Goal: Task Accomplishment & Management: Manage account settings

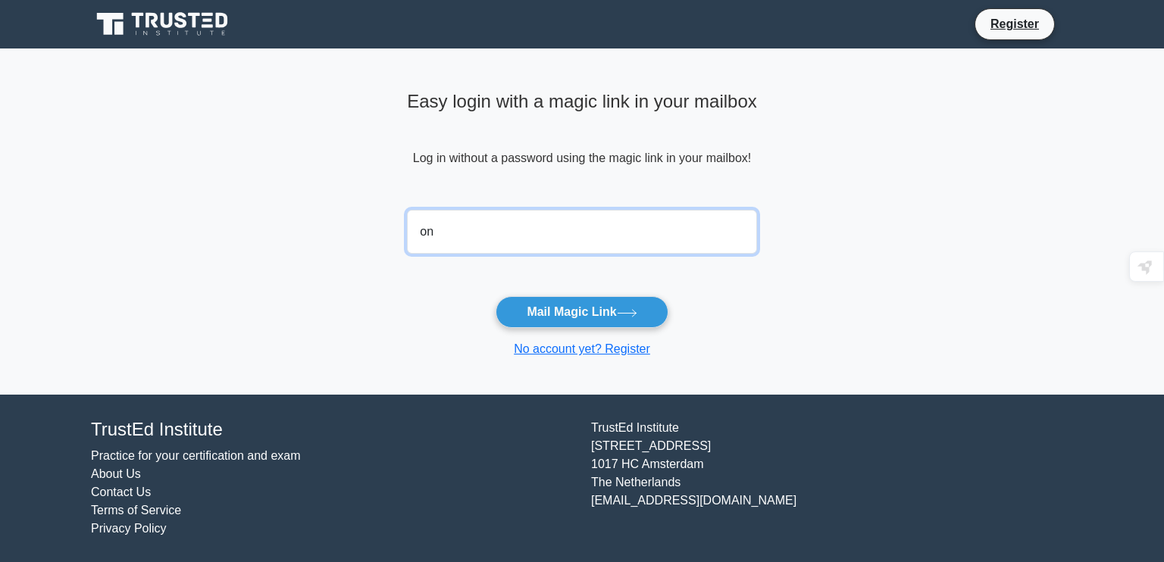
type input "onyiozok@gmail.com"
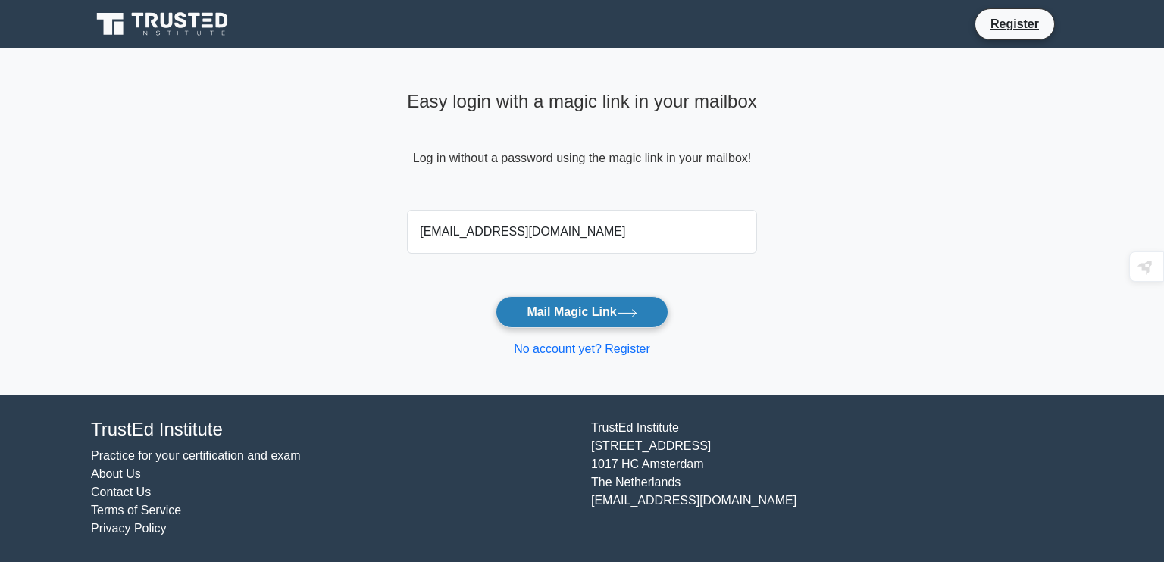
click at [605, 312] on button "Mail Magic Link" at bounding box center [581, 312] width 172 height 32
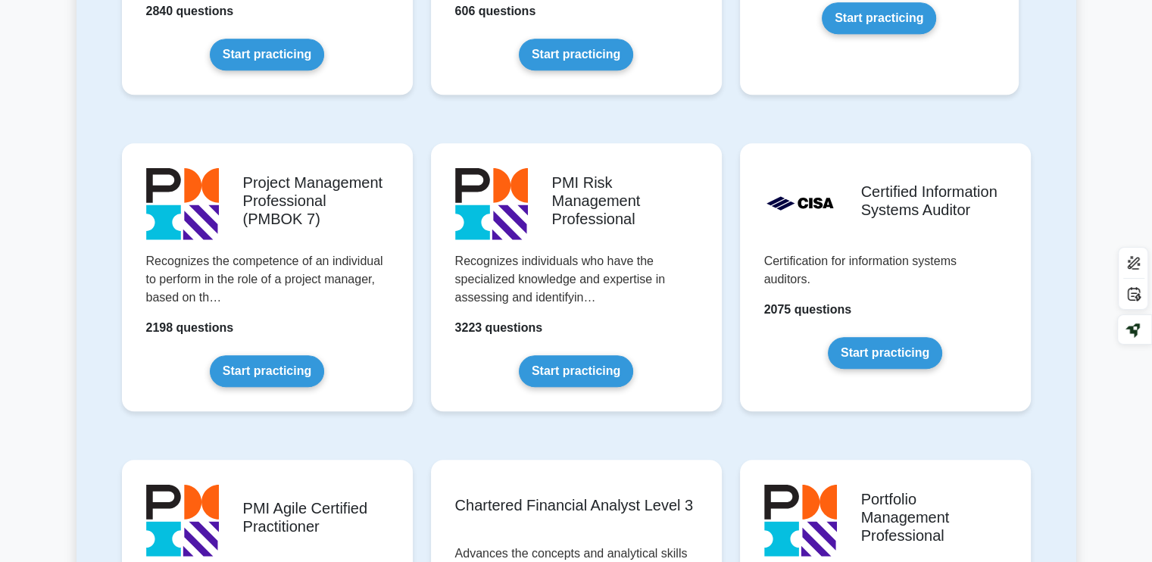
scroll to position [1172, 0]
